Goal: Information Seeking & Learning: Learn about a topic

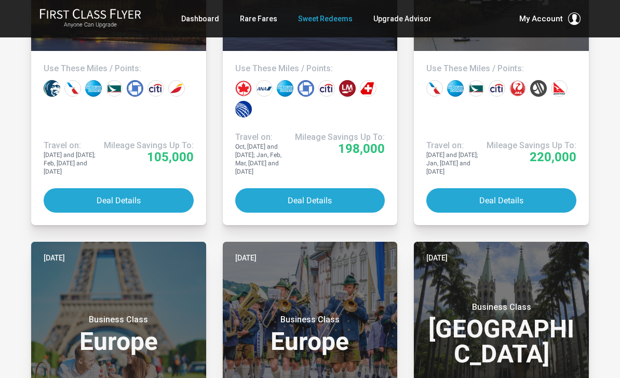
click at [544, 213] on button "Deal Details" at bounding box center [502, 200] width 150 height 24
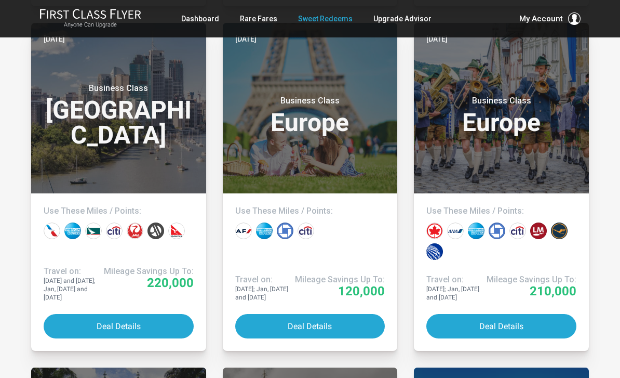
scroll to position [958, 0]
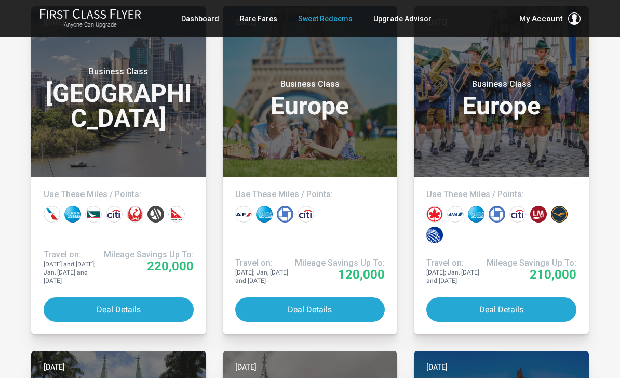
click at [459, 297] on button "Deal Details" at bounding box center [502, 309] width 150 height 24
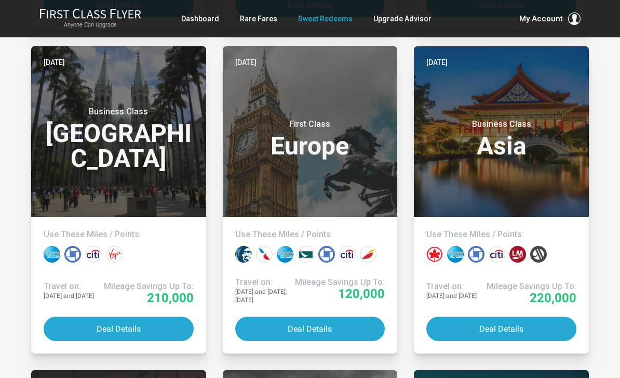
scroll to position [1318, 0]
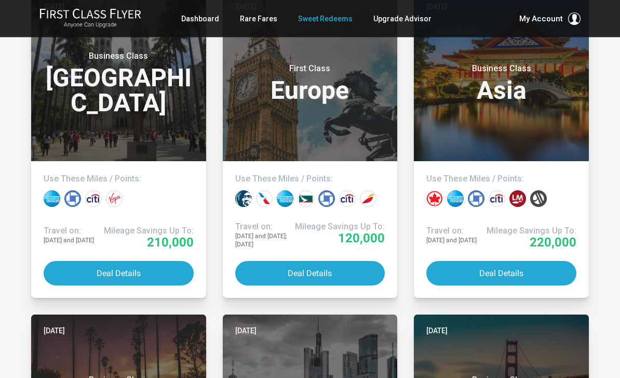
click at [66, 262] on button "Deal Details" at bounding box center [119, 273] width 150 height 24
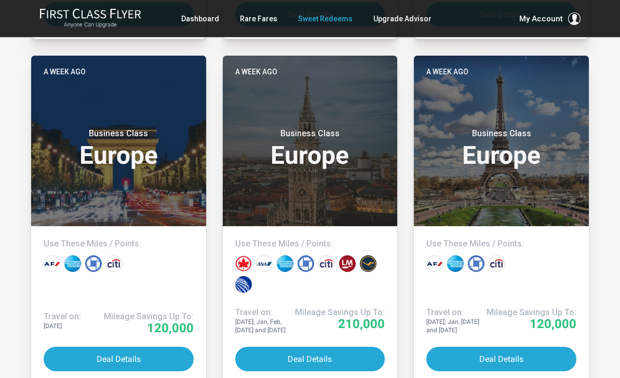
scroll to position [1938, 0]
click at [274, 349] on button "Deal Details" at bounding box center [310, 359] width 150 height 24
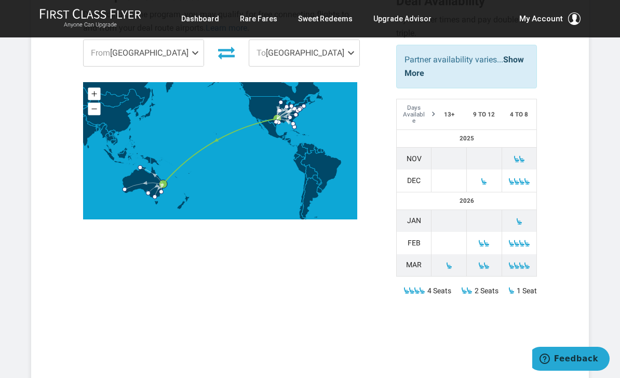
scroll to position [394, 0]
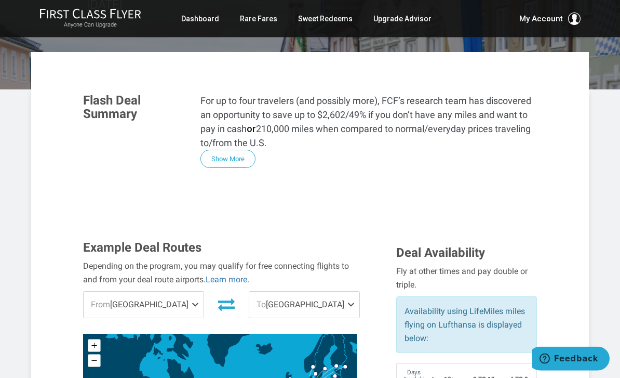
scroll to position [113, 0]
